Goal: Information Seeking & Learning: Learn about a topic

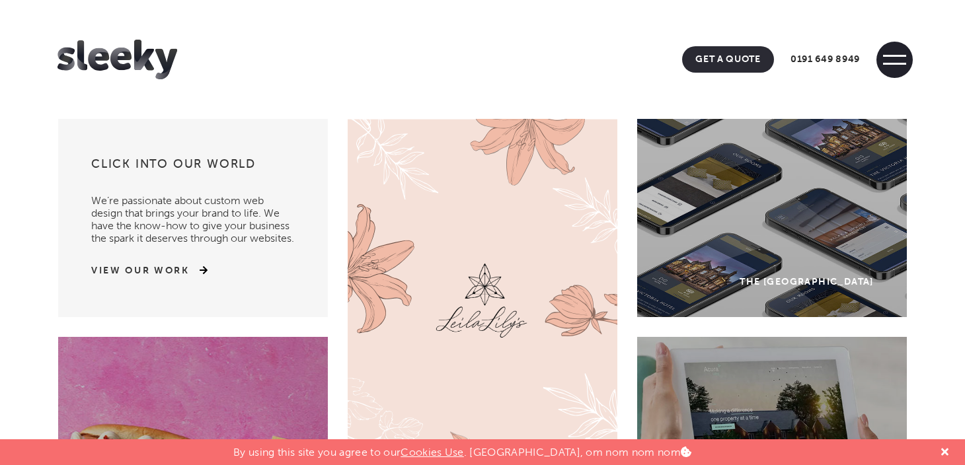
click at [899, 57] on span at bounding box center [894, 60] width 36 height 36
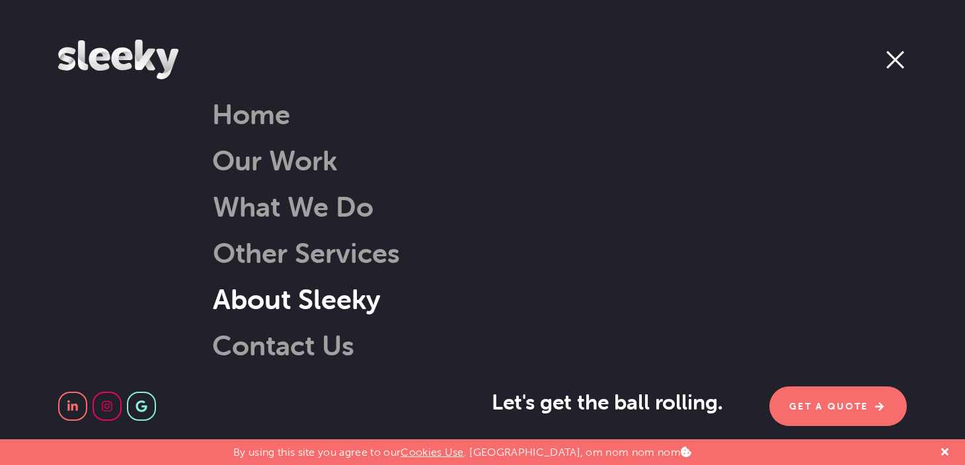
click at [265, 298] on link "About Sleeky" at bounding box center [280, 299] width 202 height 34
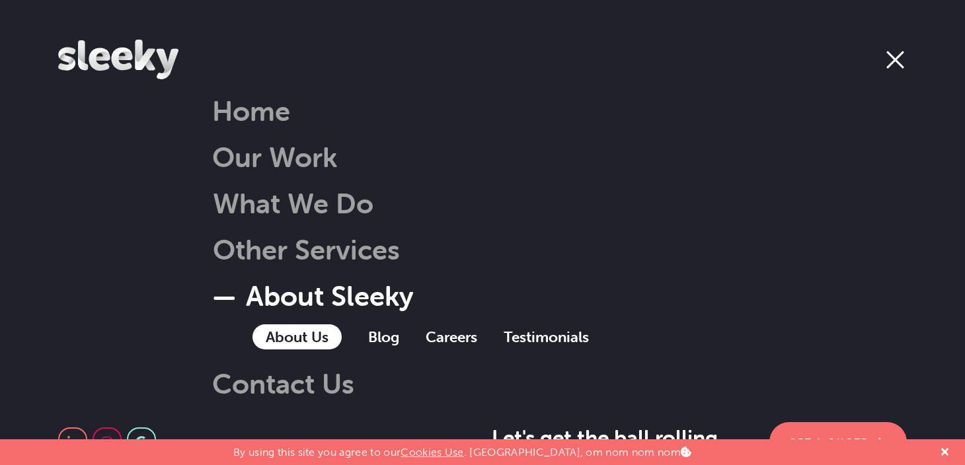
click at [291, 335] on link "About Us" at bounding box center [296, 336] width 89 height 25
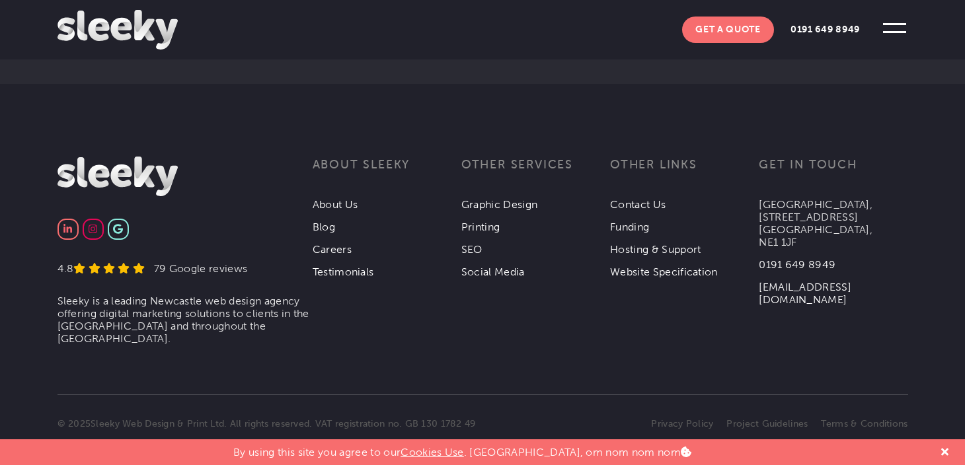
scroll to position [2539, 0]
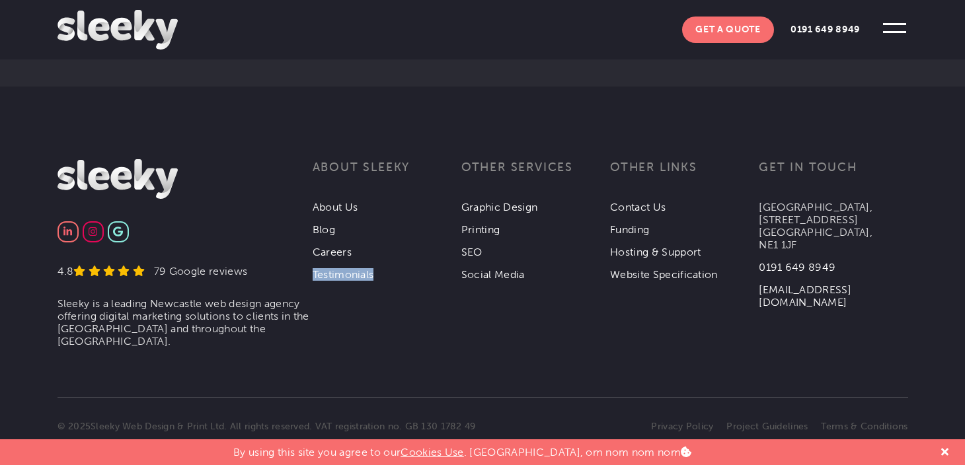
click at [339, 280] on section "4.8 79 Google reviews Sleeky is a leading Newcastle web design agency offering …" at bounding box center [482, 266] width 965 height 215
click at [339, 269] on link "Testimonials" at bounding box center [343, 274] width 61 height 13
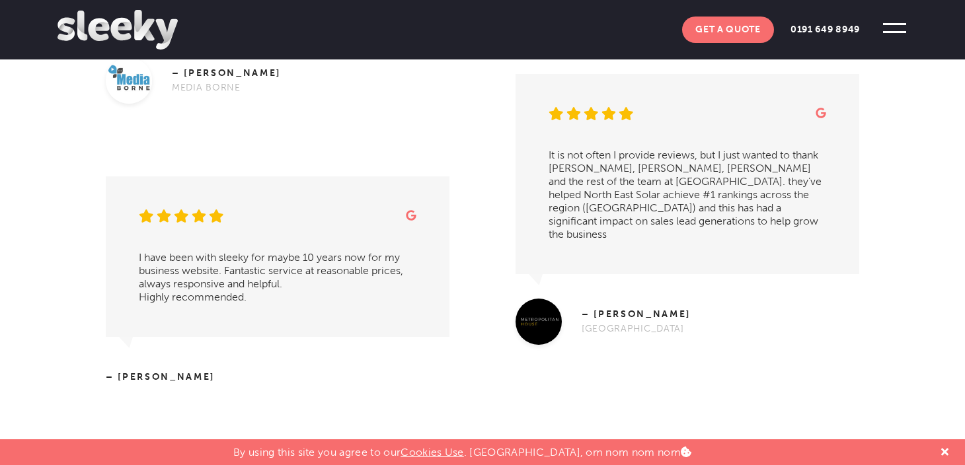
scroll to position [722, 0]
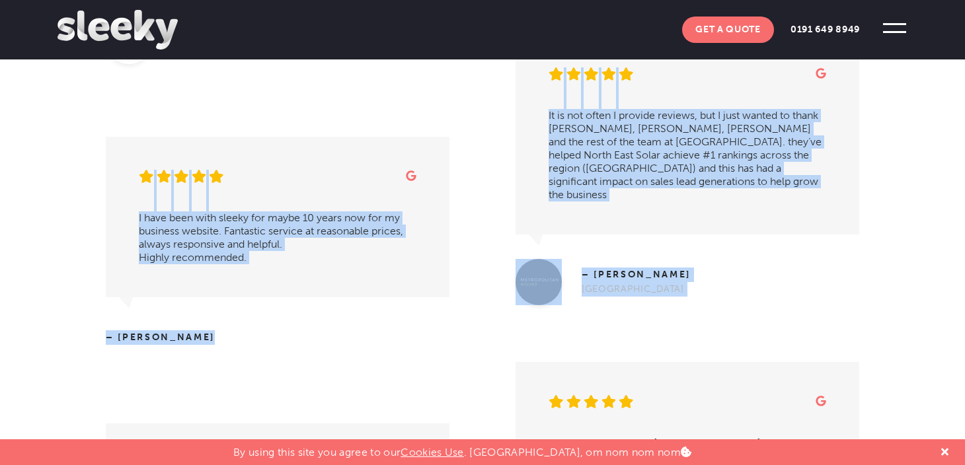
drag, startPoint x: 408, startPoint y: 252, endPoint x: 402, endPoint y: 58, distance: 193.7
